Goal: Information Seeking & Learning: Understand process/instructions

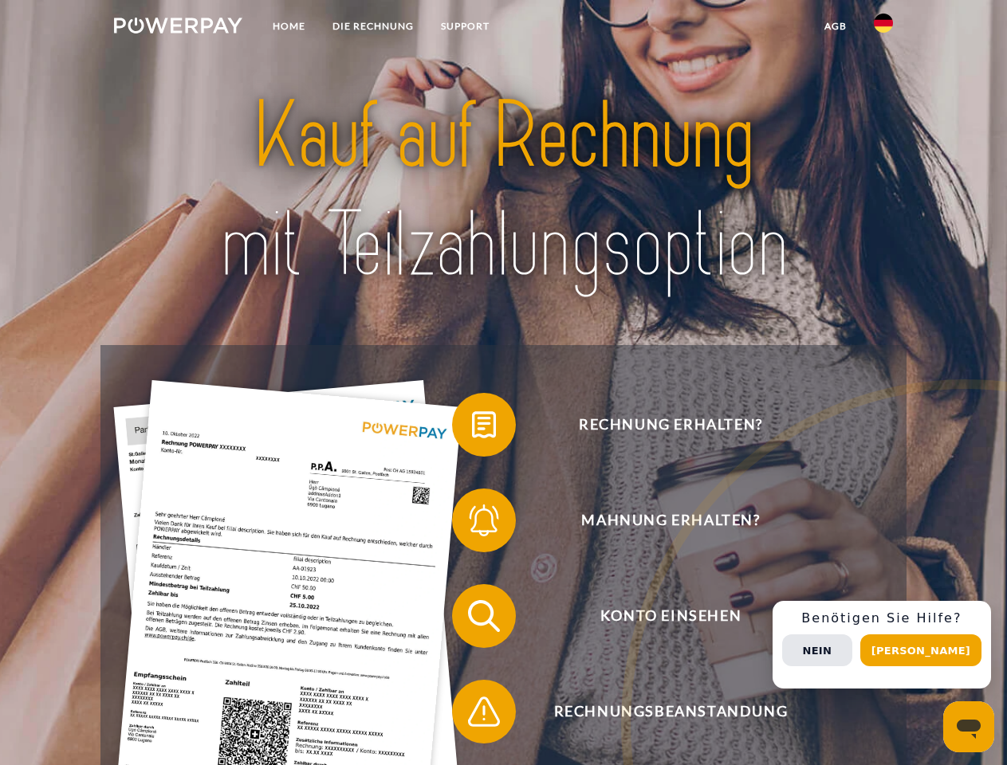
click at [178, 28] on img at bounding box center [178, 26] width 128 height 16
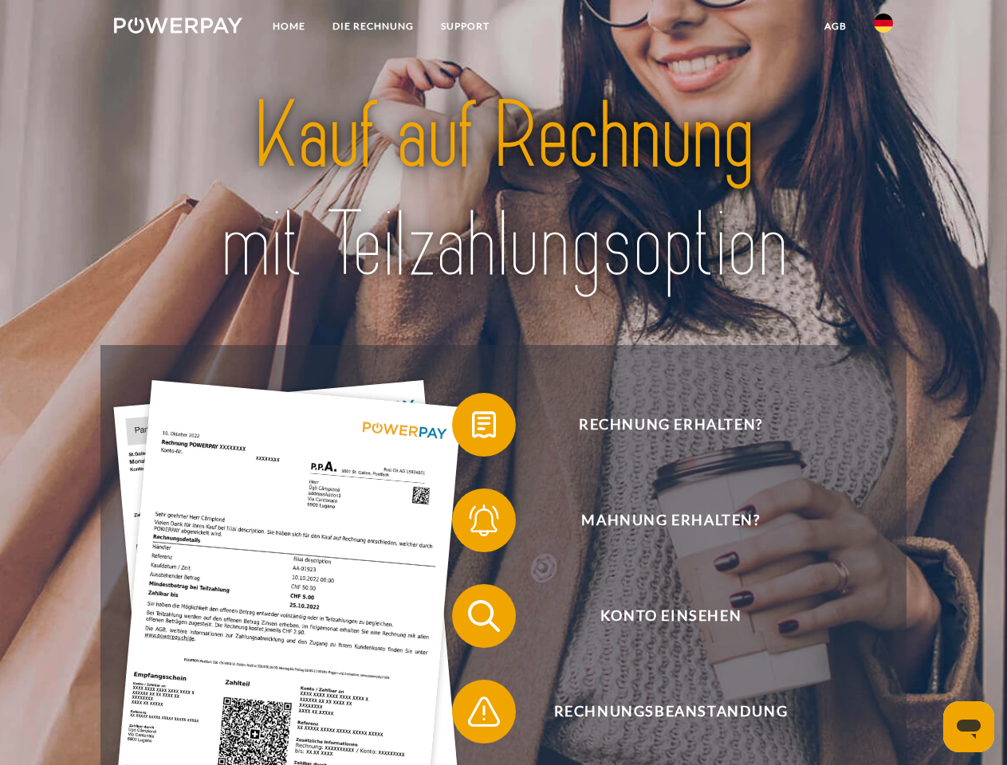
click at [883, 28] on img at bounding box center [883, 23] width 19 height 19
click at [835, 26] on link "agb" at bounding box center [835, 26] width 49 height 29
click at [472, 428] on span at bounding box center [460, 425] width 80 height 80
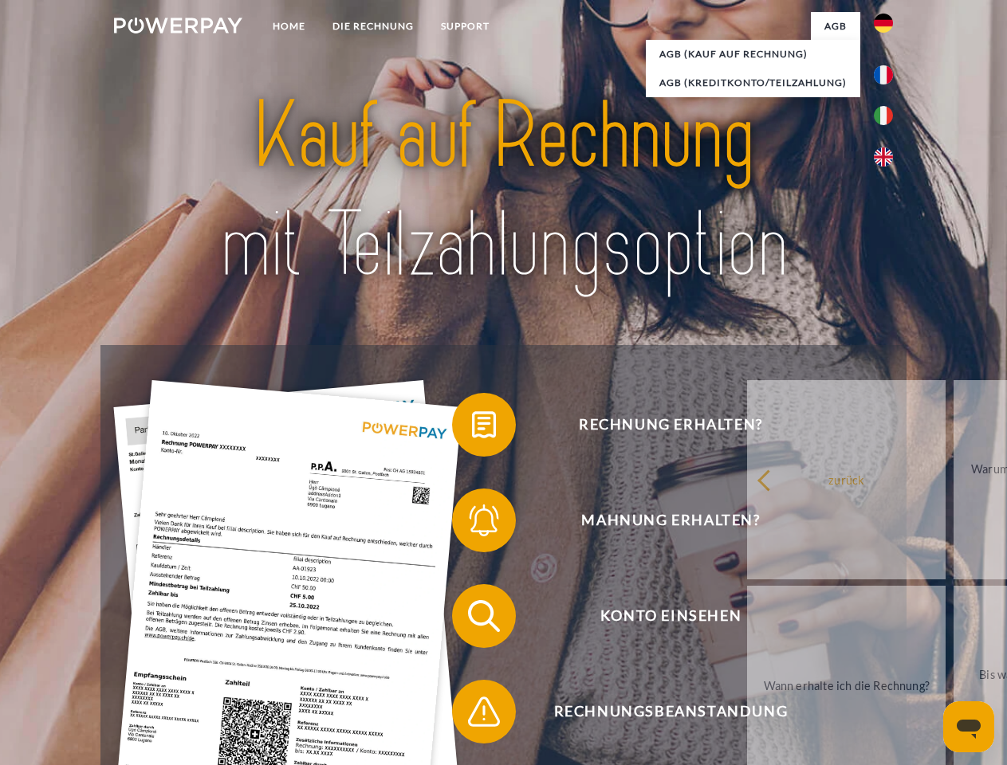
click at [472, 524] on span at bounding box center [460, 521] width 80 height 80
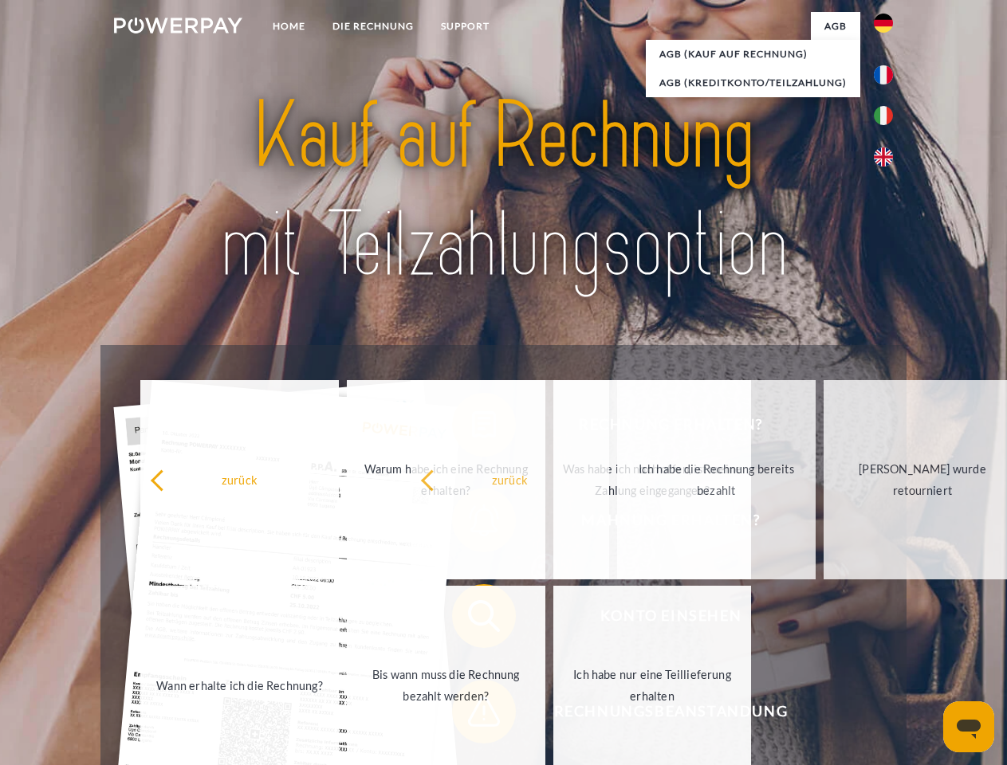
click at [472, 715] on span at bounding box center [460, 712] width 80 height 80
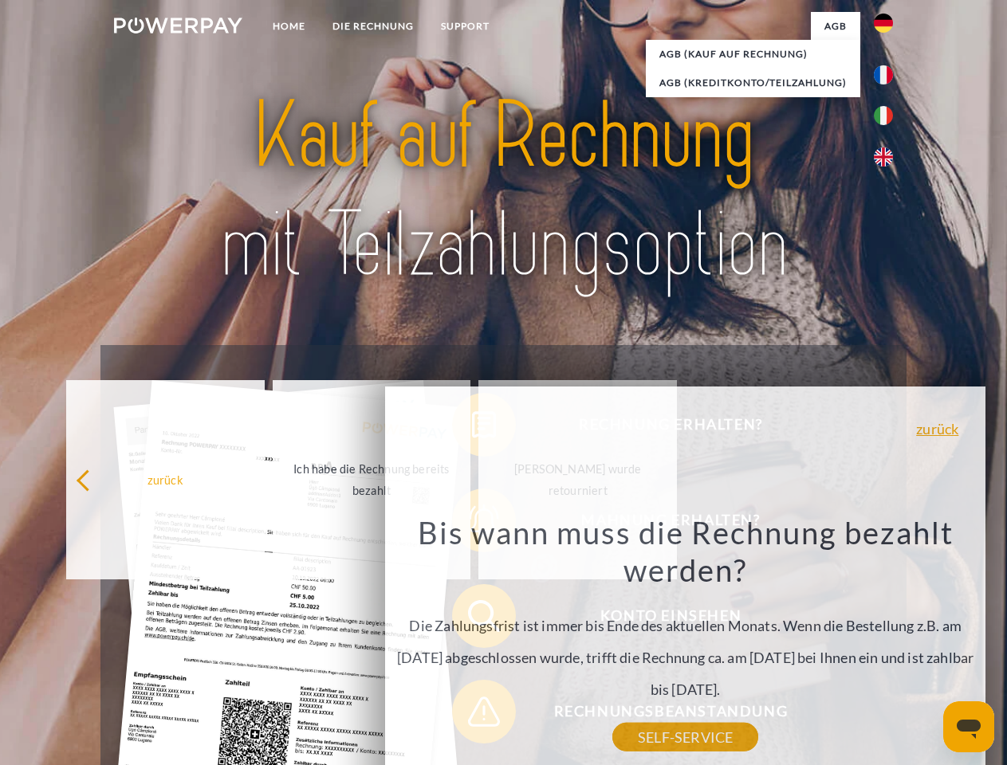
click at [887, 645] on div "Rechnung erhalten? Mahnung erhalten? Konto einsehen" at bounding box center [502, 664] width 805 height 638
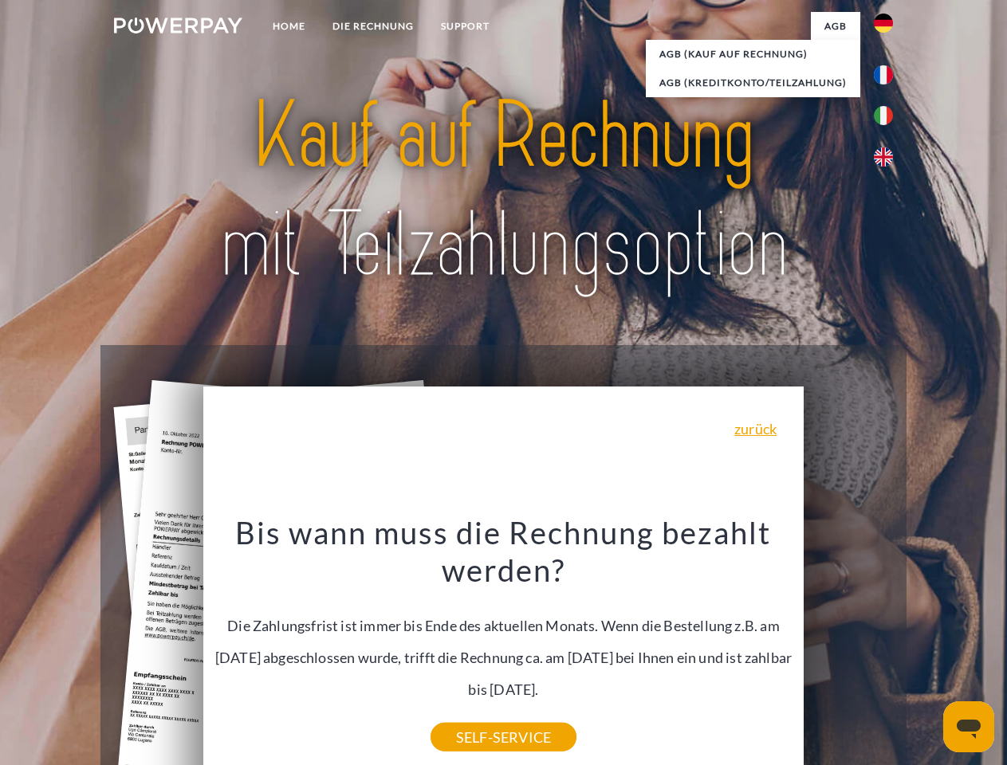
click at [848, 648] on span "Konto einsehen" at bounding box center [670, 616] width 391 height 64
click at [926, 651] on header "Home DIE RECHNUNG SUPPORT" at bounding box center [503, 550] width 1007 height 1101
